Goal: Task Accomplishment & Management: Manage account settings

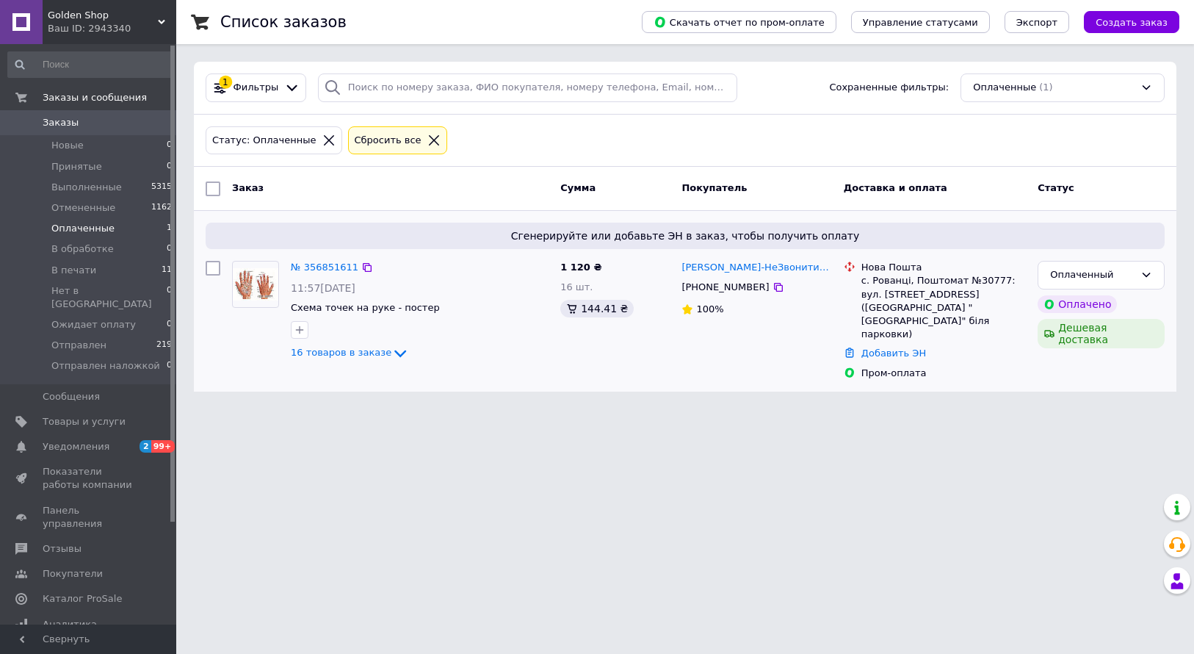
click at [369, 364] on div "№ 356851611 11:57[DATE] Схема точек на руке - постер 16 товаров в заказе" at bounding box center [420, 311] width 270 height 112
click at [372, 358] on span "16 товаров в заказе" at bounding box center [341, 352] width 101 height 11
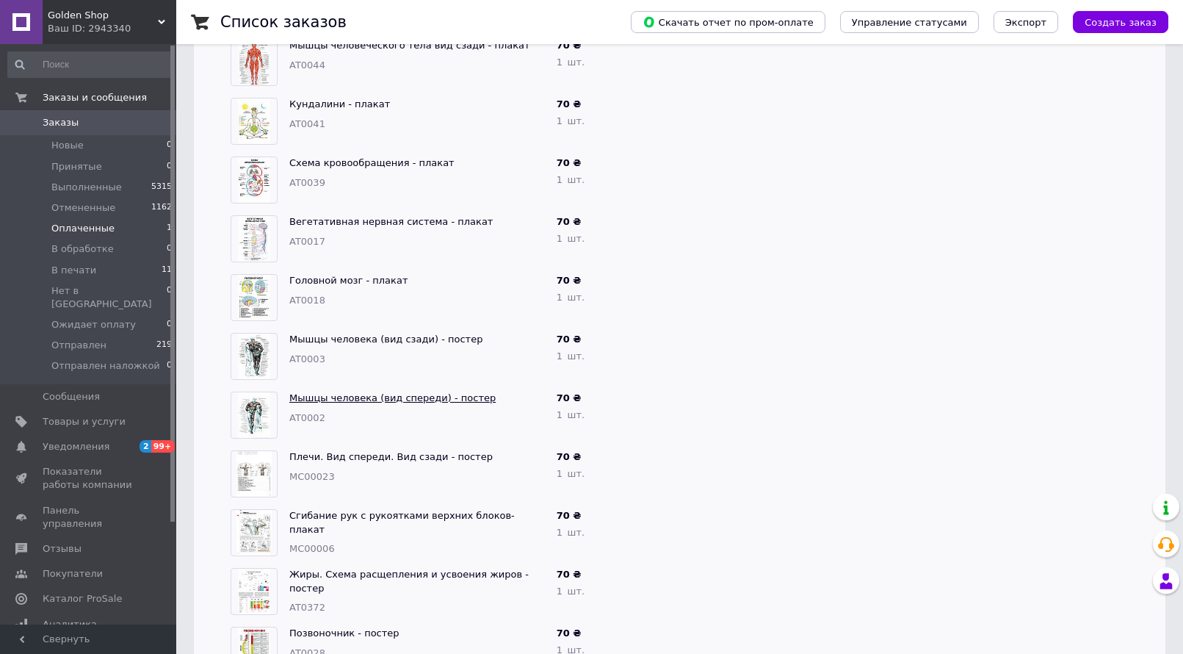
scroll to position [678, 0]
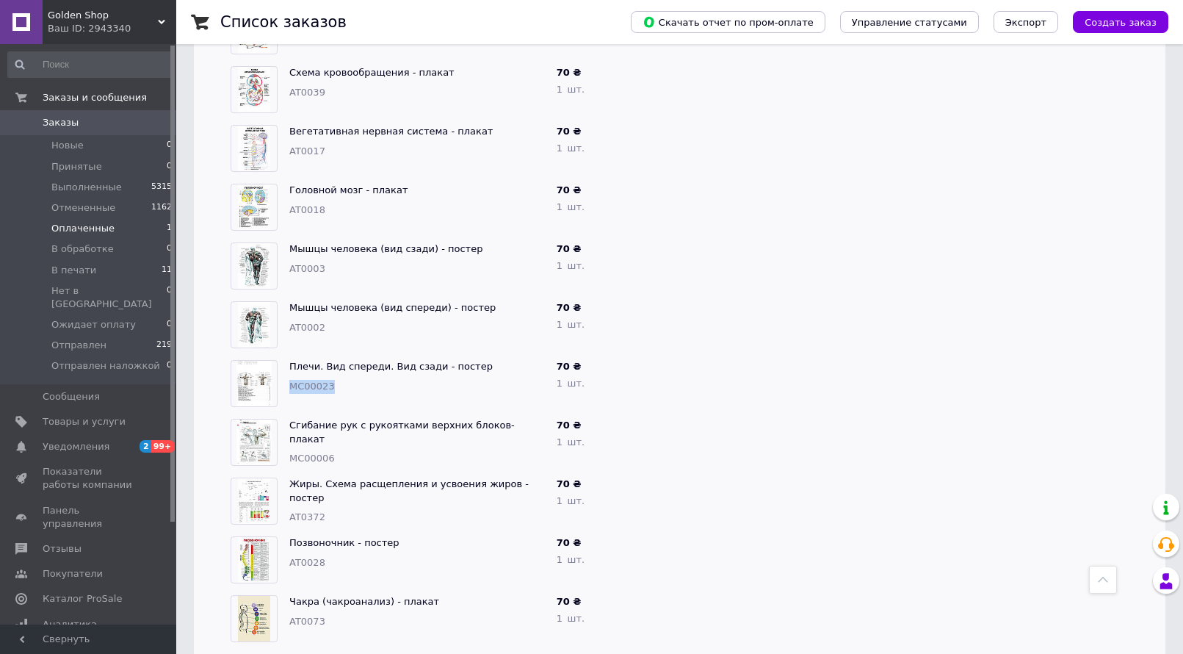
drag, startPoint x: 340, startPoint y: 372, endPoint x: 289, endPoint y: 372, distance: 50.7
click at [289, 380] on div "MC00023" at bounding box center [417, 387] width 256 height 14
click at [373, 376] on div "Плечи. Вид спереди. Вид сзади - постер MC00023" at bounding box center [417, 383] width 267 height 59
click at [375, 361] on link "Плечи. Вид спереди. Вид сзади - постер" at bounding box center [390, 366] width 203 height 11
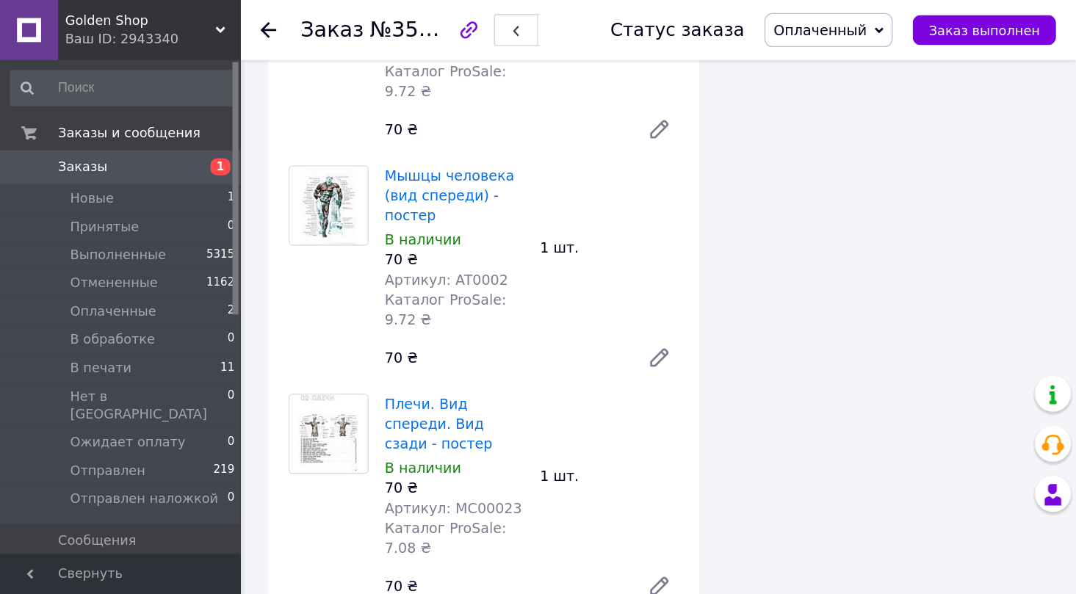
scroll to position [1673, 0]
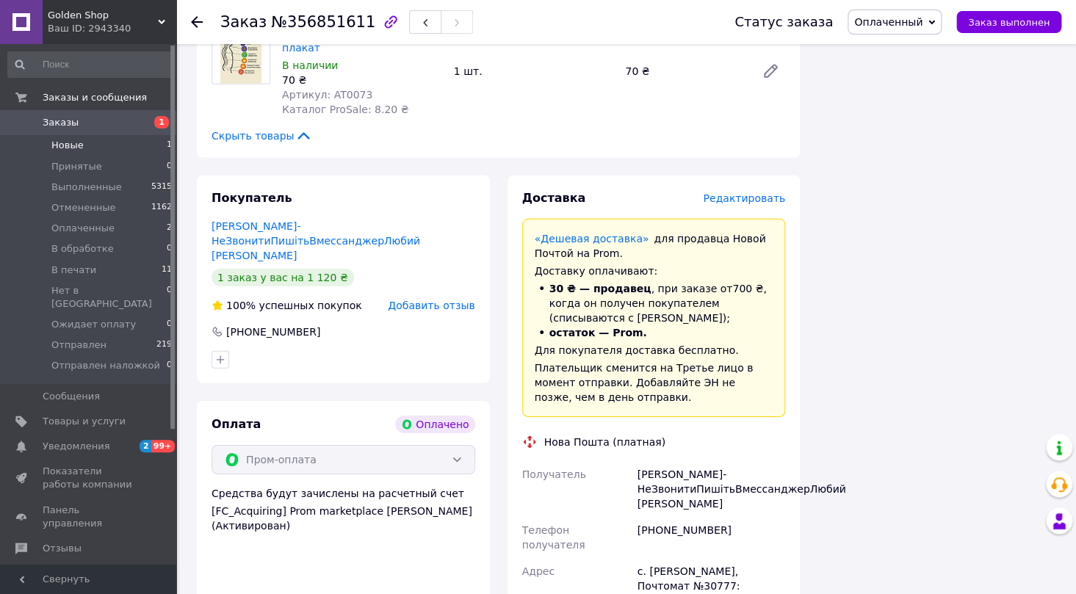
click at [84, 144] on li "Новые 1" at bounding box center [90, 145] width 181 height 21
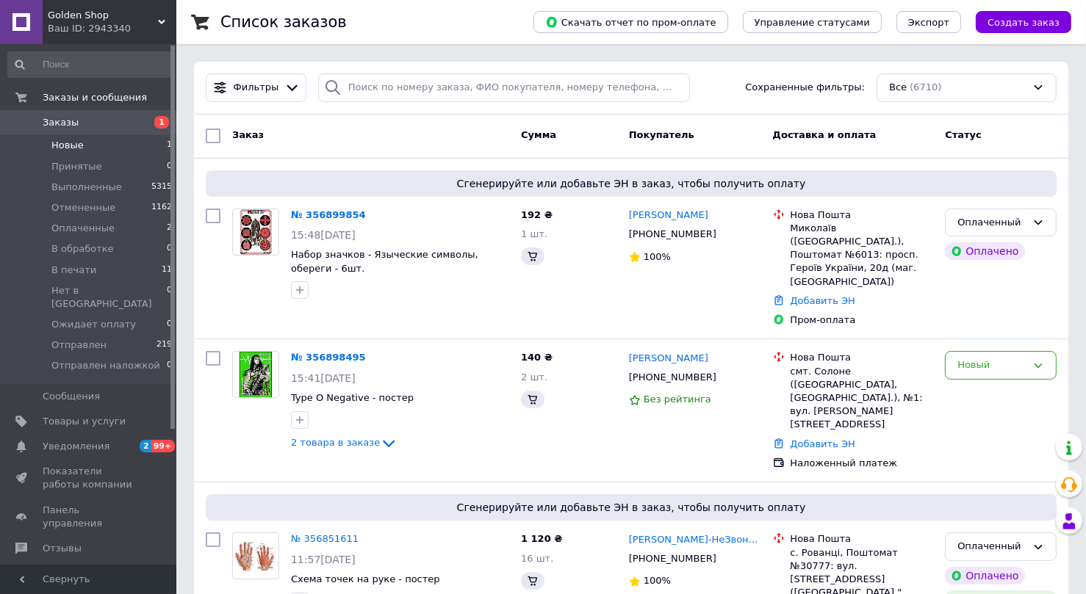
click at [113, 154] on li "Новые 1" at bounding box center [90, 145] width 181 height 21
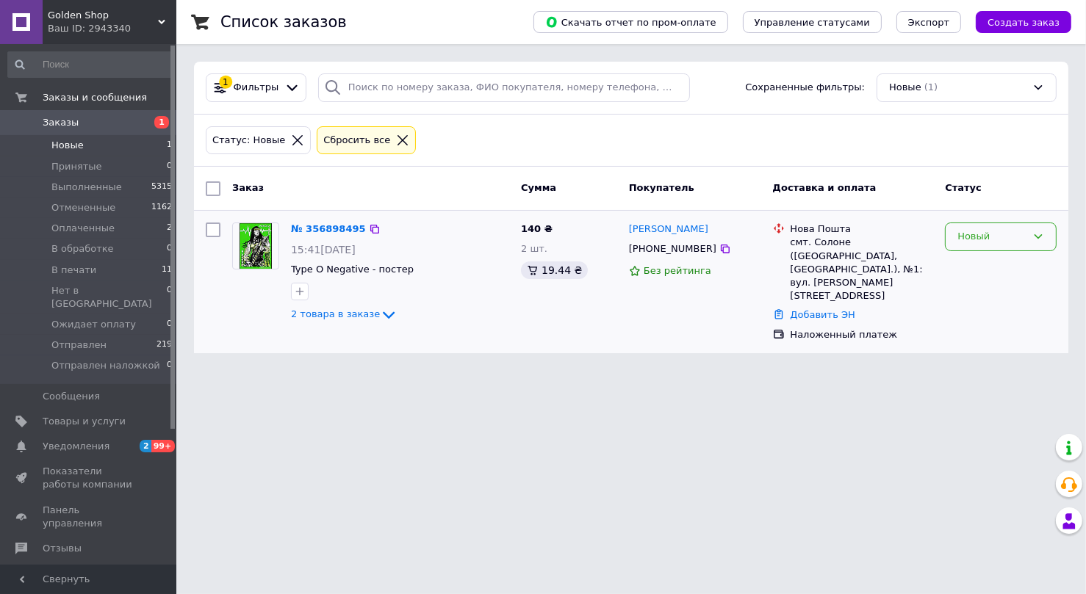
click at [1004, 233] on div "Новый" at bounding box center [991, 236] width 69 height 15
click at [992, 250] on div "Новый Принят Выполнен Отменен Оплаченный В обработке В печати Нет в вайбере Ожи…" at bounding box center [1001, 237] width 112 height 29
click at [985, 242] on div "Новый" at bounding box center [991, 236] width 69 height 15
click at [987, 257] on li "Принят" at bounding box center [1000, 267] width 110 height 27
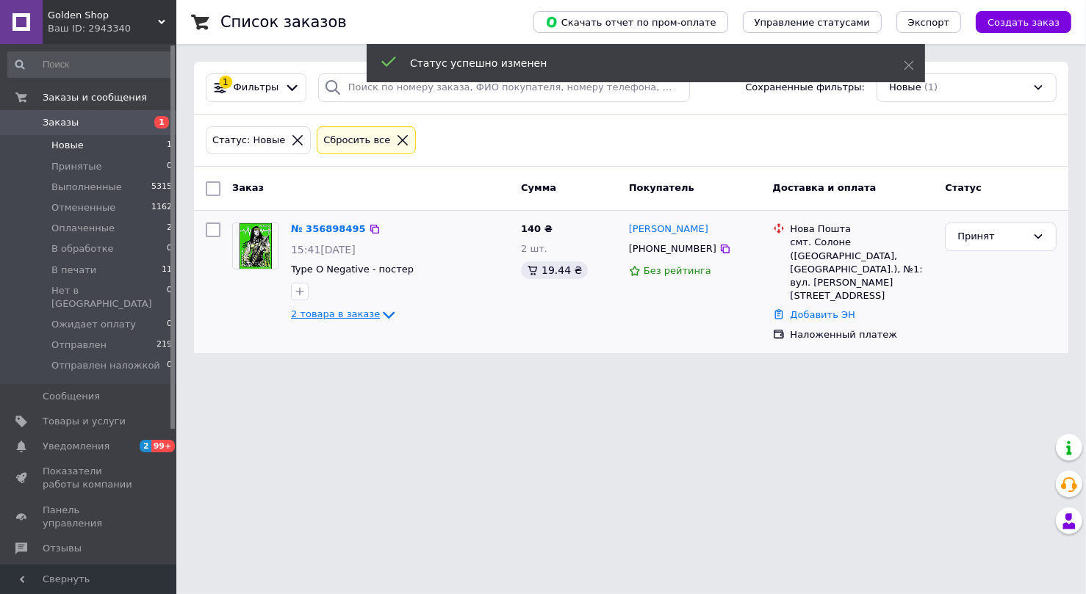
click at [352, 314] on span "2 товара в заказе" at bounding box center [335, 313] width 89 height 11
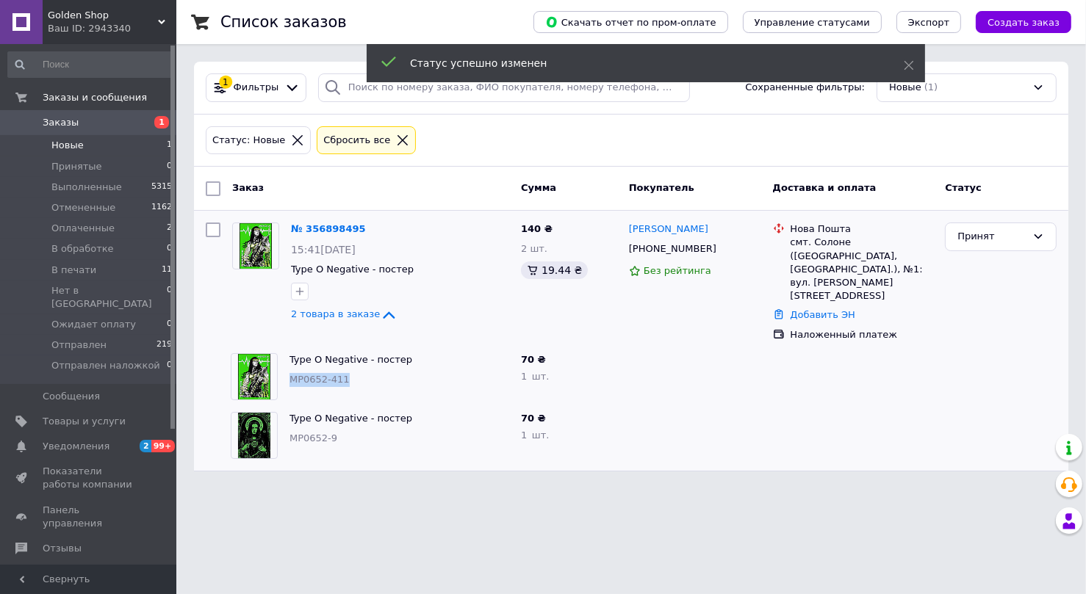
drag, startPoint x: 346, startPoint y: 369, endPoint x: 293, endPoint y: 368, distance: 52.9
click at [293, 368] on div "Type O Negative - постер MP0652-411" at bounding box center [399, 376] width 231 height 59
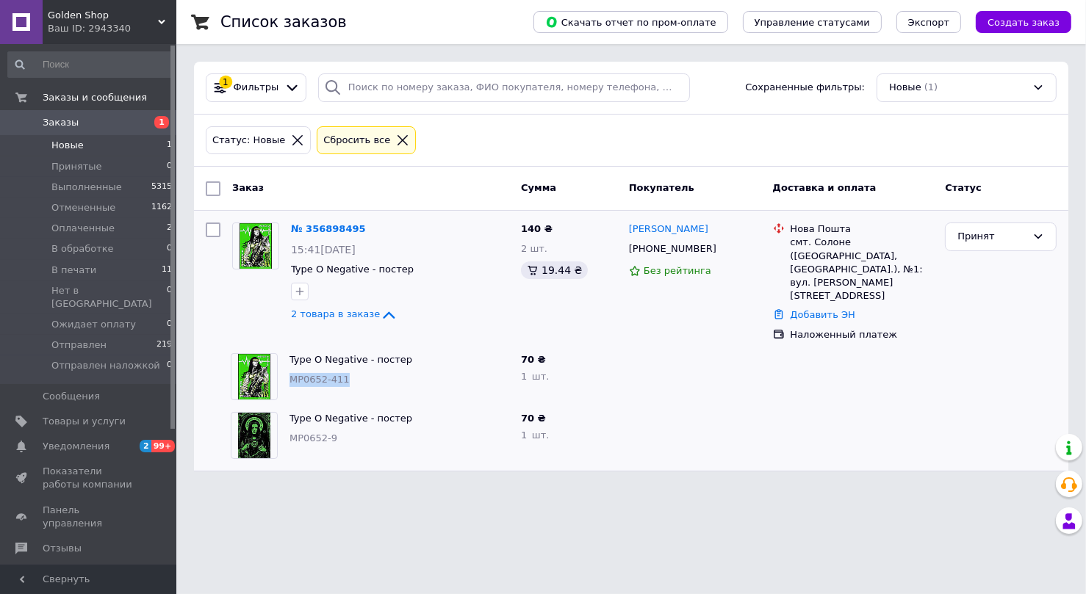
copy span "MP0652-411"
click at [277, 438] on picture at bounding box center [254, 435] width 47 height 47
drag, startPoint x: 349, startPoint y: 425, endPoint x: 287, endPoint y: 423, distance: 61.7
click at [287, 423] on div "Type O Negative - постер MP0652-9" at bounding box center [399, 435] width 231 height 59
copy span "MP0652-9"
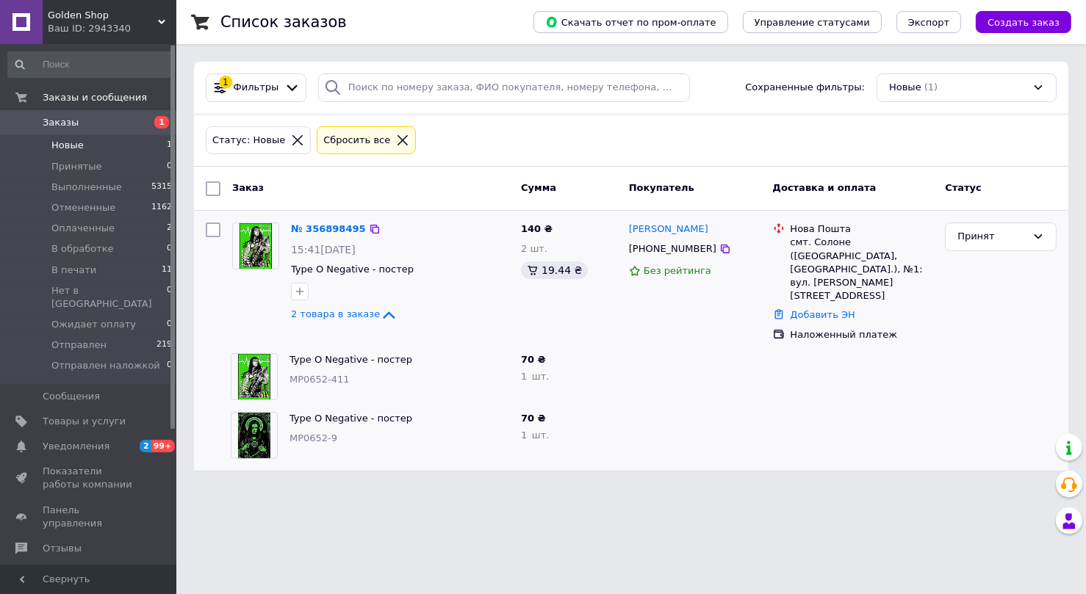
drag, startPoint x: 430, startPoint y: 252, endPoint x: 525, endPoint y: 287, distance: 101.8
click at [429, 252] on div "15:41[DATE]" at bounding box center [400, 249] width 218 height 15
click at [719, 250] on icon at bounding box center [725, 249] width 12 height 12
